Goal: Task Accomplishment & Management: Manage account settings

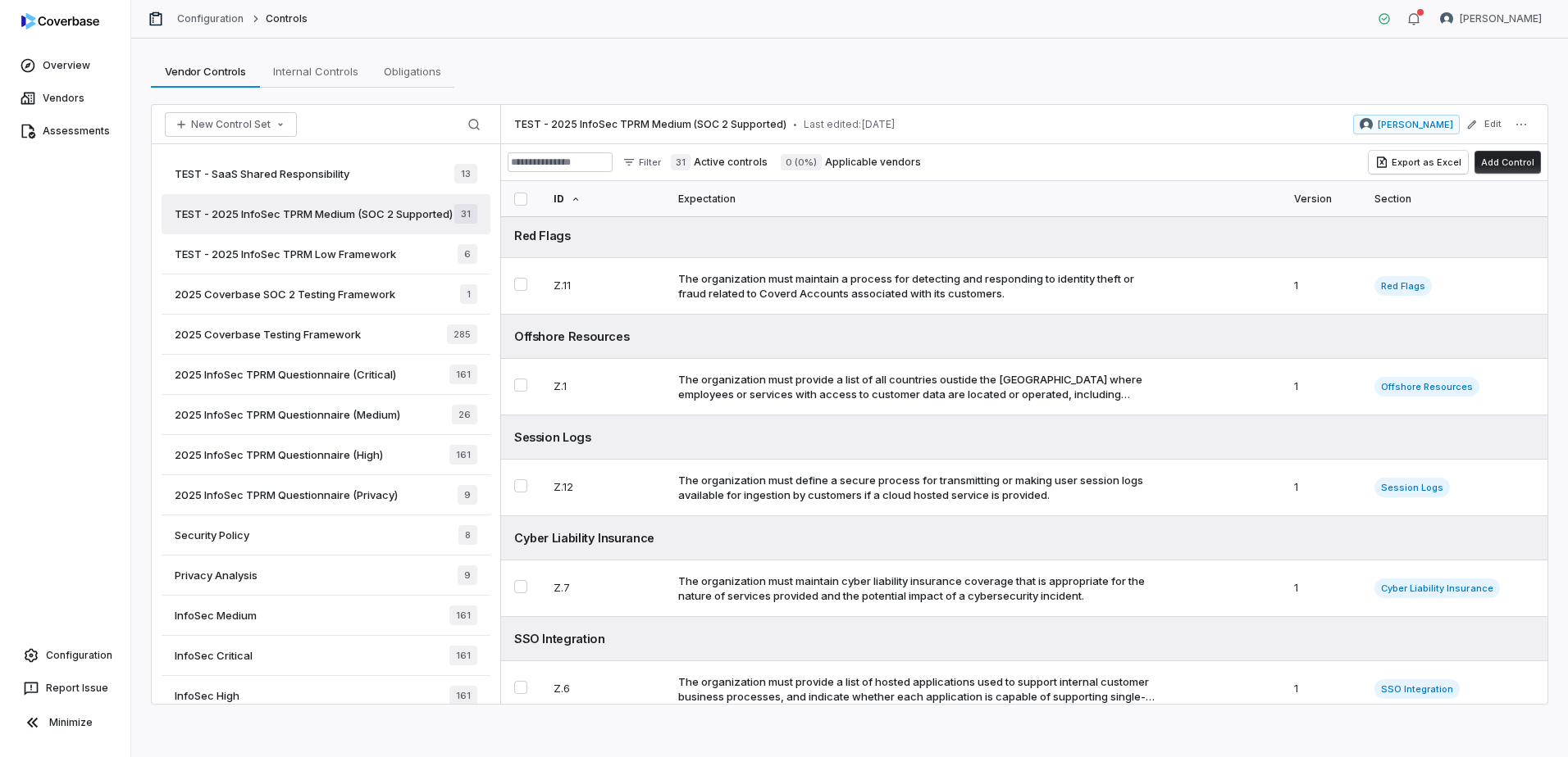
click at [349, 176] on span "TEST - SaaS Shared Responsibility" at bounding box center [262, 174] width 175 height 15
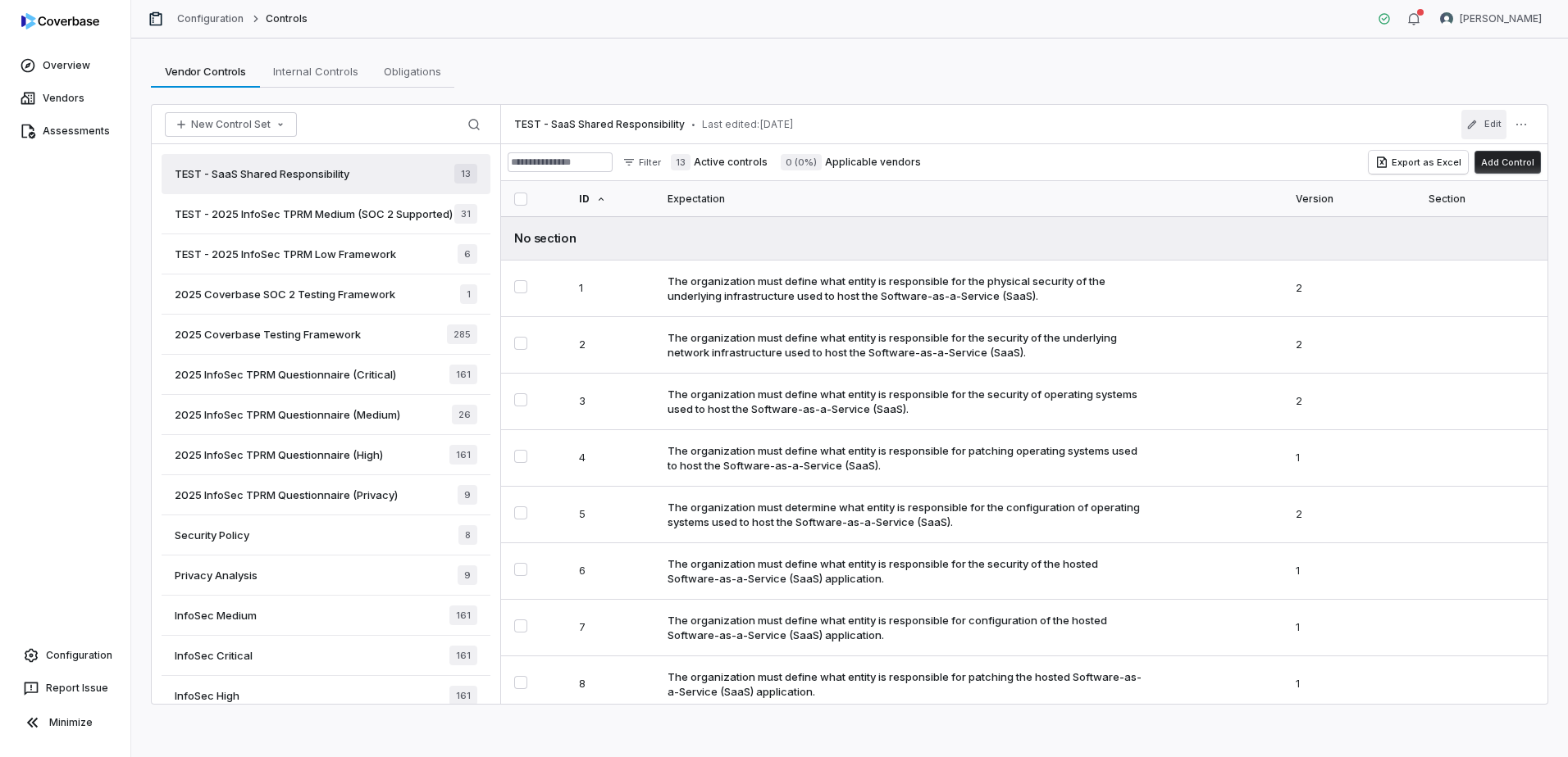
click at [1494, 122] on button "Edit" at bounding box center [1484, 124] width 45 height 29
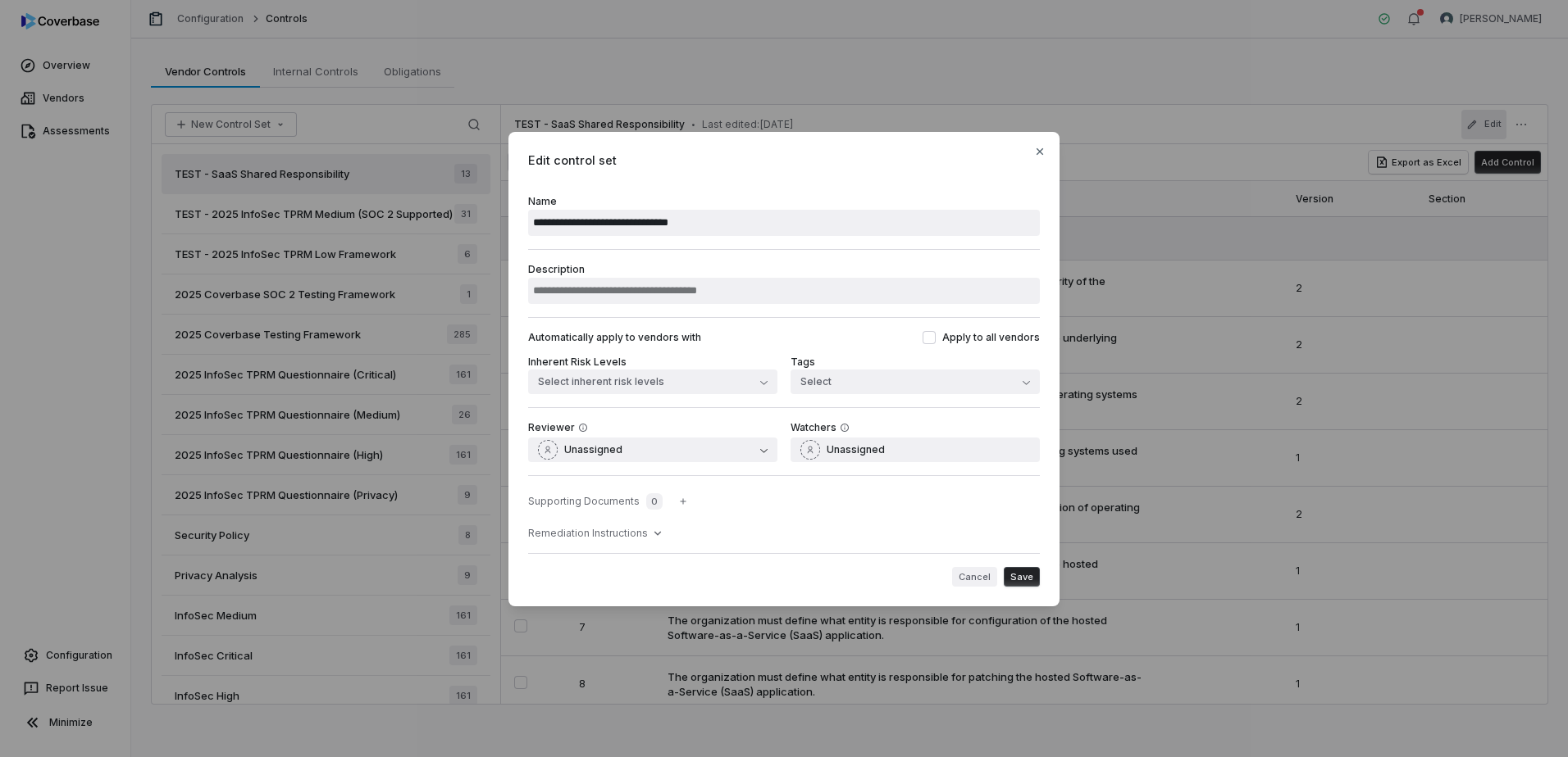
click at [976, 576] on button "Cancel" at bounding box center [975, 577] width 45 height 20
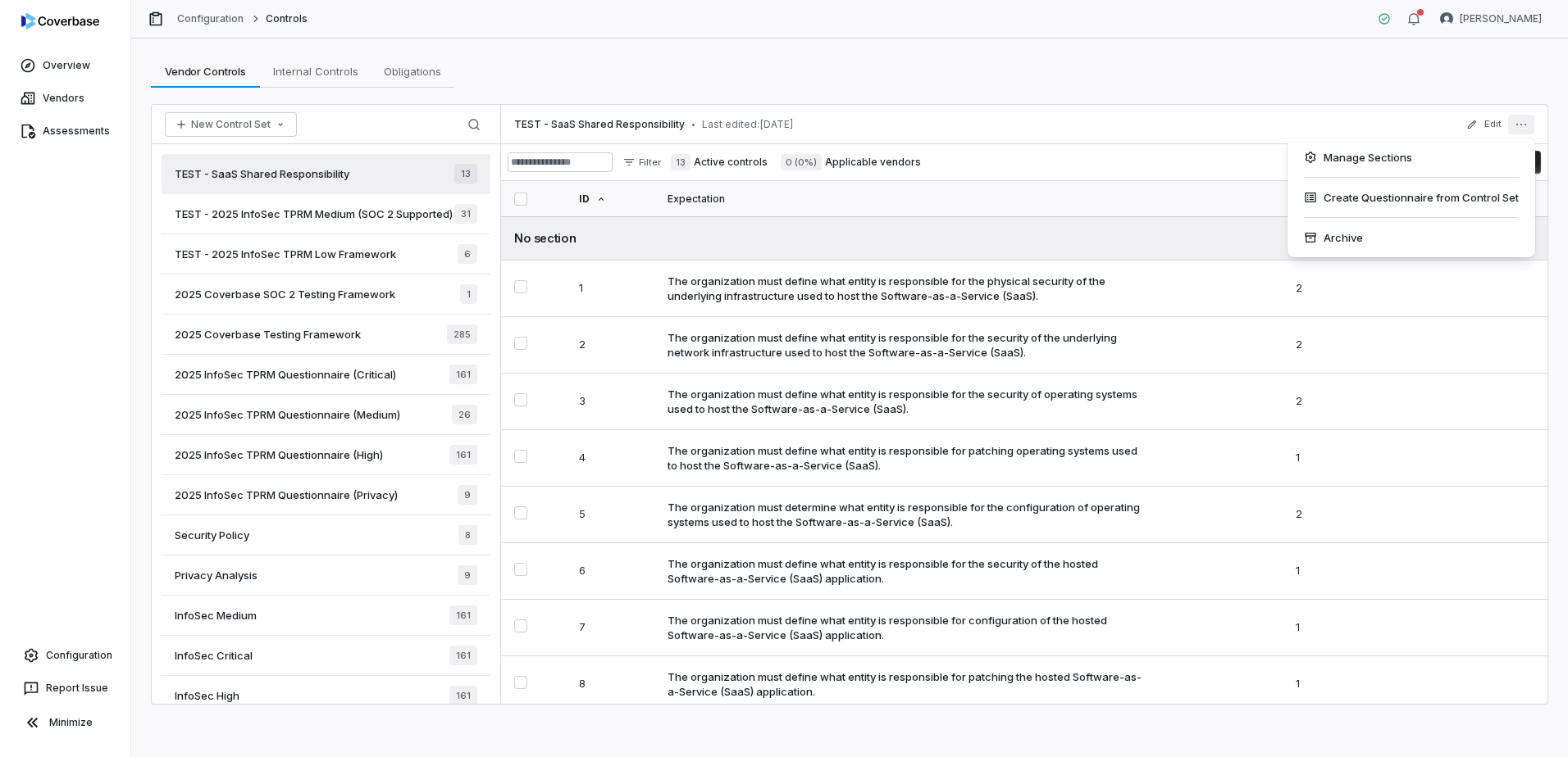
click at [1527, 126] on icon "More actions" at bounding box center [1521, 125] width 13 height 13
click at [1345, 236] on div "Archive" at bounding box center [1411, 237] width 235 height 26
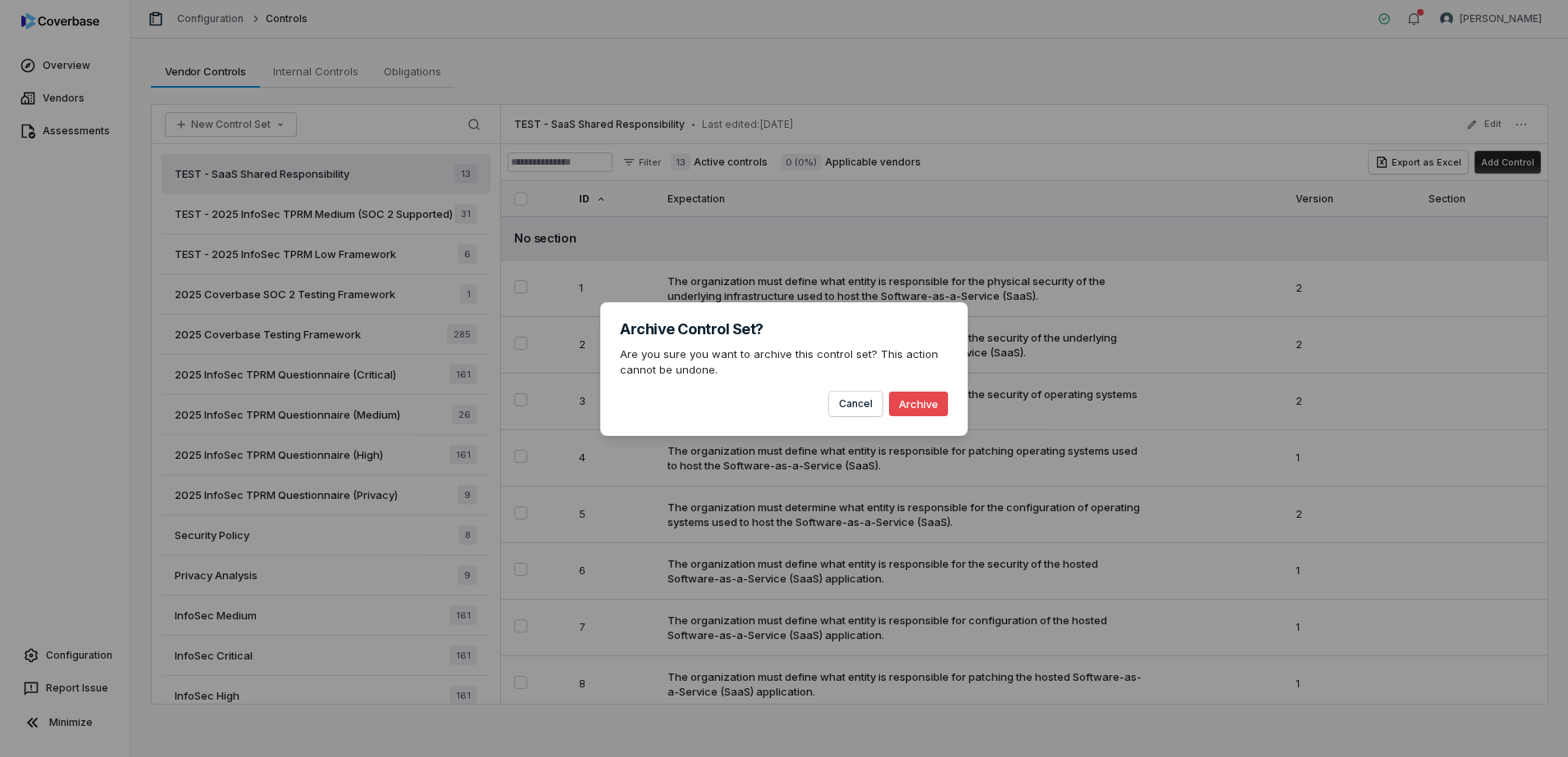
click at [919, 405] on button "Archive" at bounding box center [918, 404] width 59 height 25
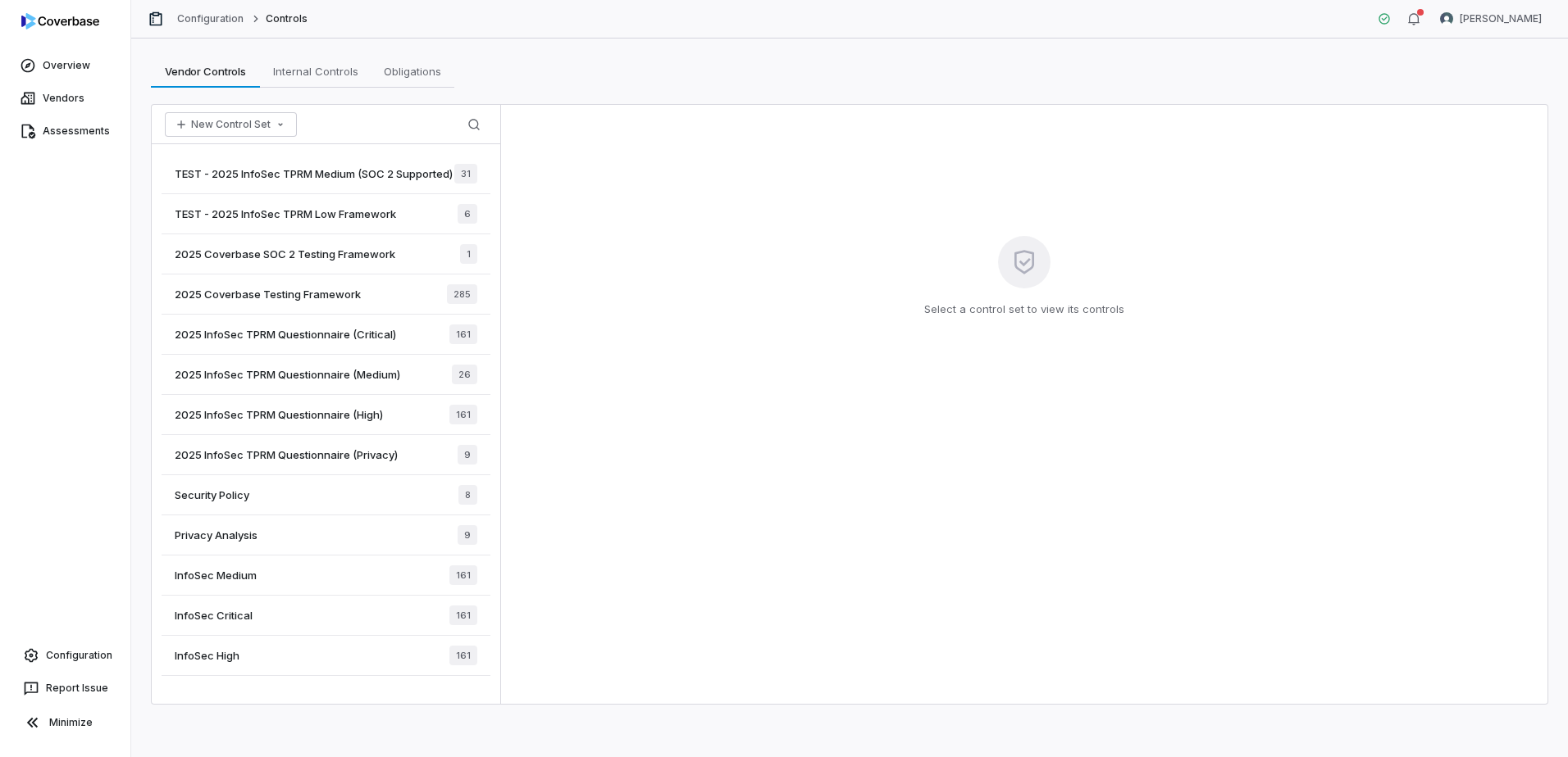
click at [327, 301] on span "2025 Coverbase Testing Framework" at bounding box center [267, 294] width 186 height 15
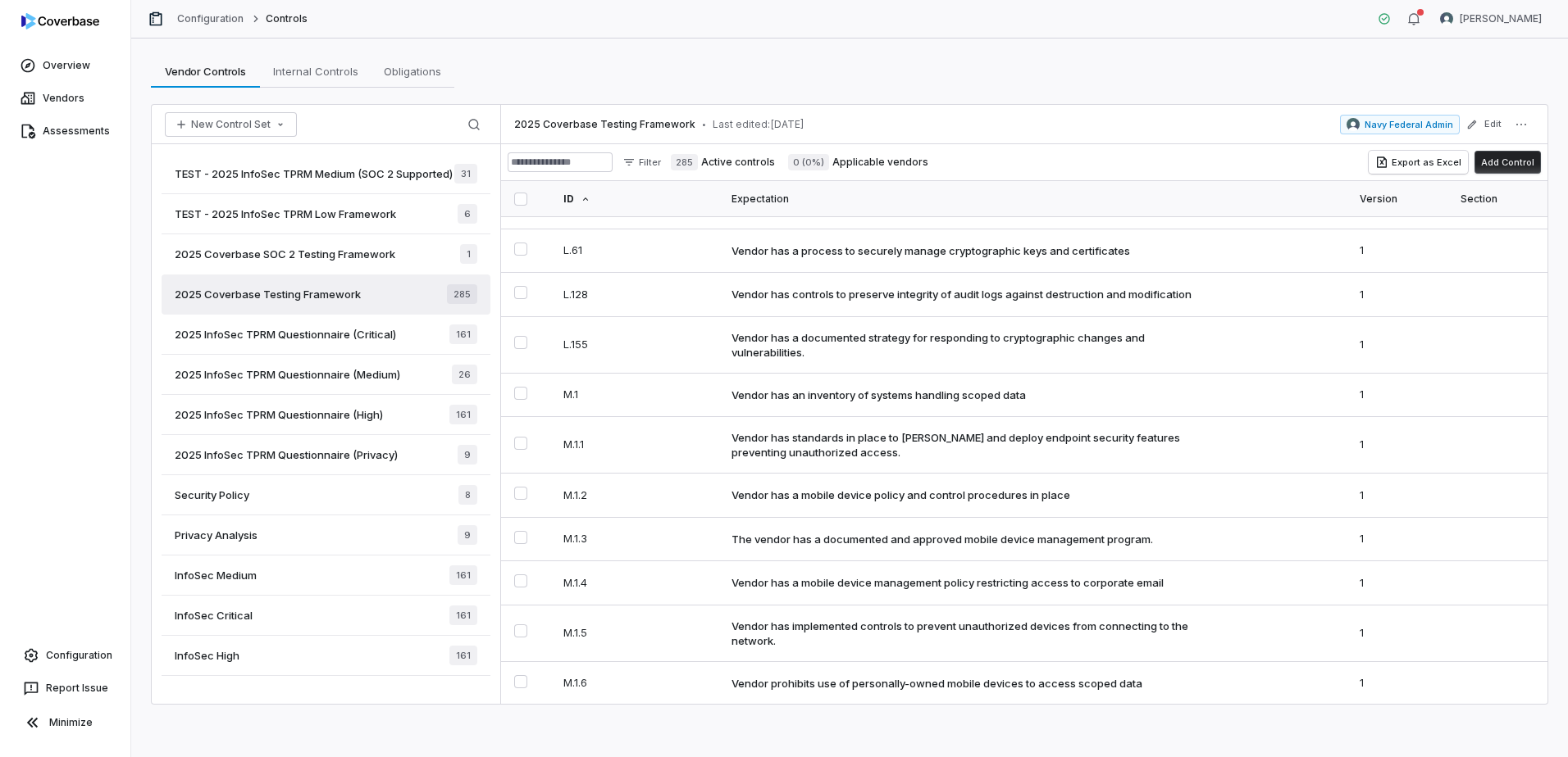
scroll to position [9509, 0]
